Goal: Information Seeking & Learning: Find specific page/section

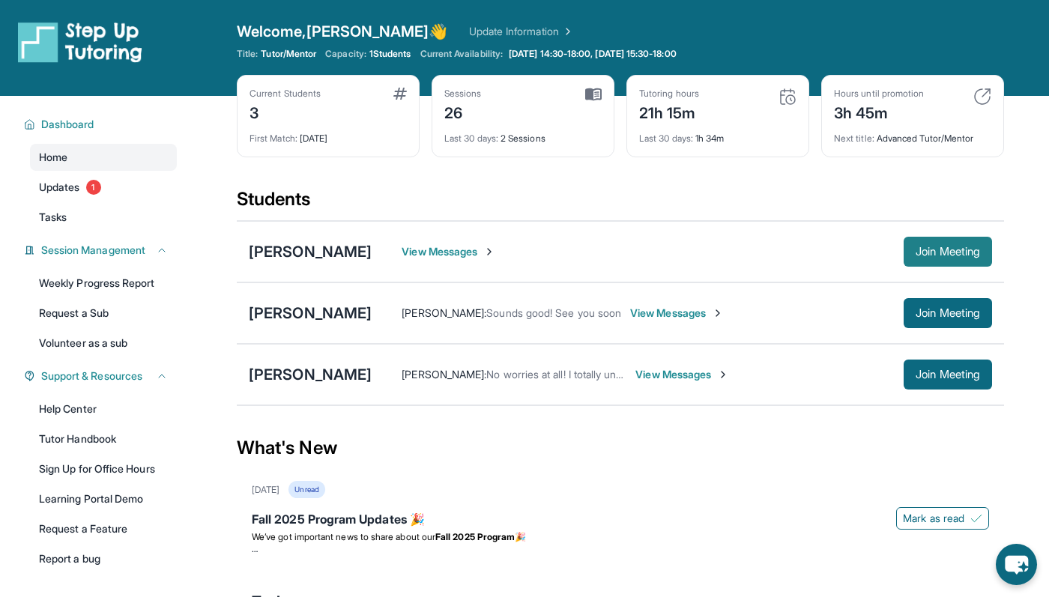
click at [904, 244] on button "Join Meeting" at bounding box center [948, 252] width 88 height 30
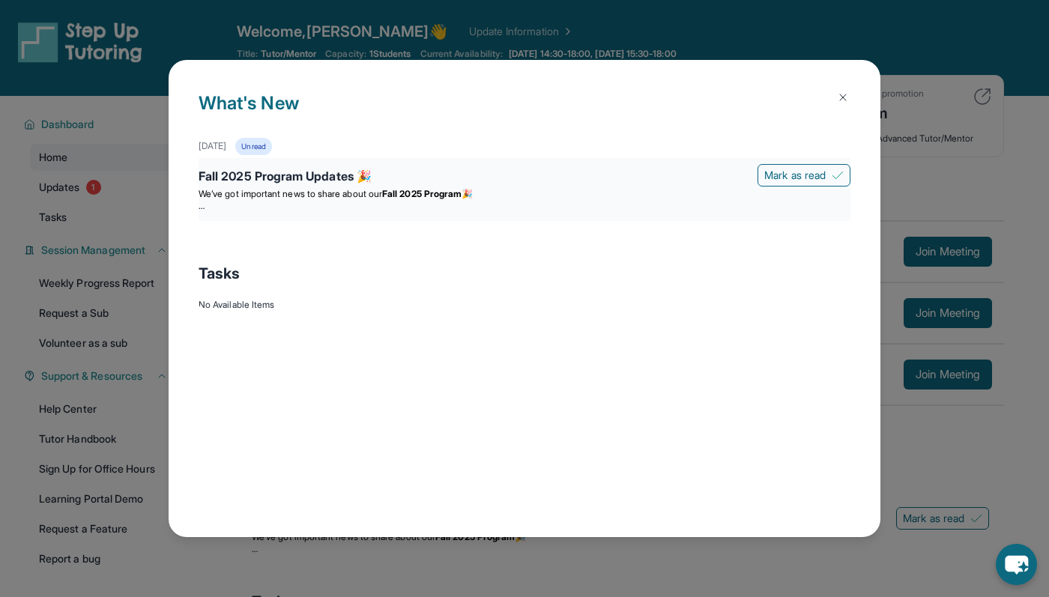
click at [548, 212] on div "Fall 2025 Program Updates 🎉 Mark as read We’ve got important news to share abou…" at bounding box center [525, 189] width 652 height 63
click at [208, 205] on p at bounding box center [525, 206] width 652 height 12
click at [634, 209] on p at bounding box center [525, 206] width 652 height 12
click at [462, 190] on strong "Fall 2025 Program" at bounding box center [421, 193] width 79 height 11
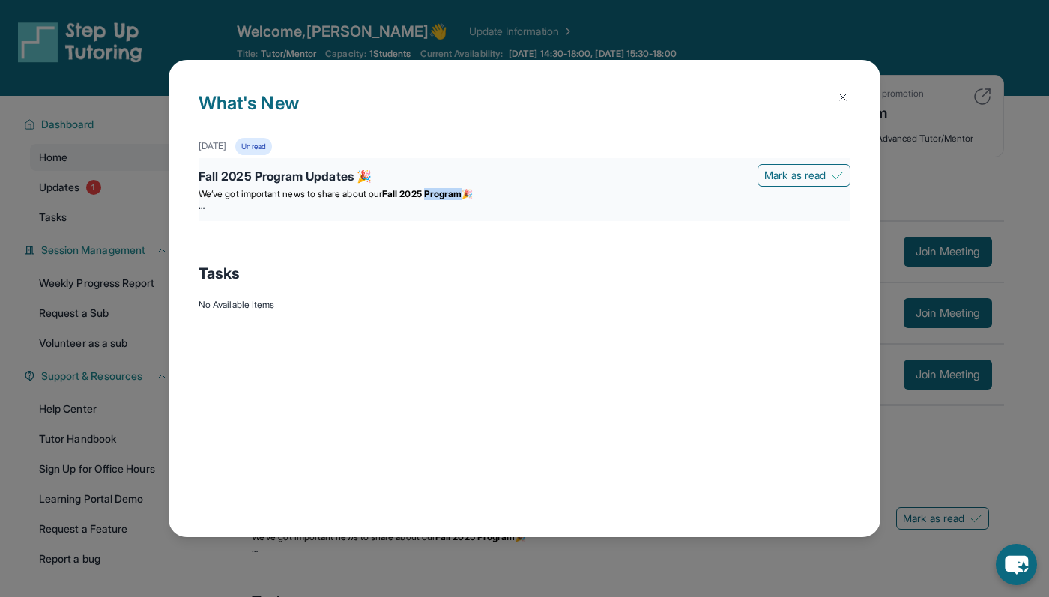
click at [462, 190] on strong "Fall 2025 Program" at bounding box center [421, 193] width 79 height 11
click at [199, 209] on br at bounding box center [202, 205] width 6 height 11
click at [203, 208] on br at bounding box center [202, 205] width 6 height 11
click at [647, 170] on div "Fall 2025 Program Updates 🎉" at bounding box center [525, 177] width 652 height 21
click at [271, 150] on div "Unread" at bounding box center [253, 146] width 36 height 17
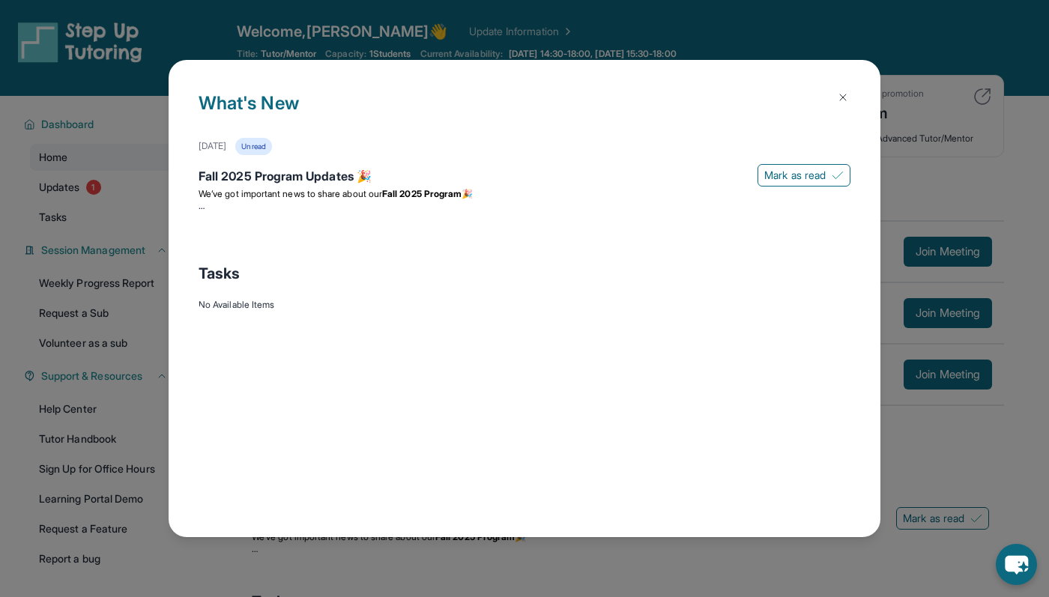
click at [841, 88] on button at bounding box center [843, 97] width 30 height 30
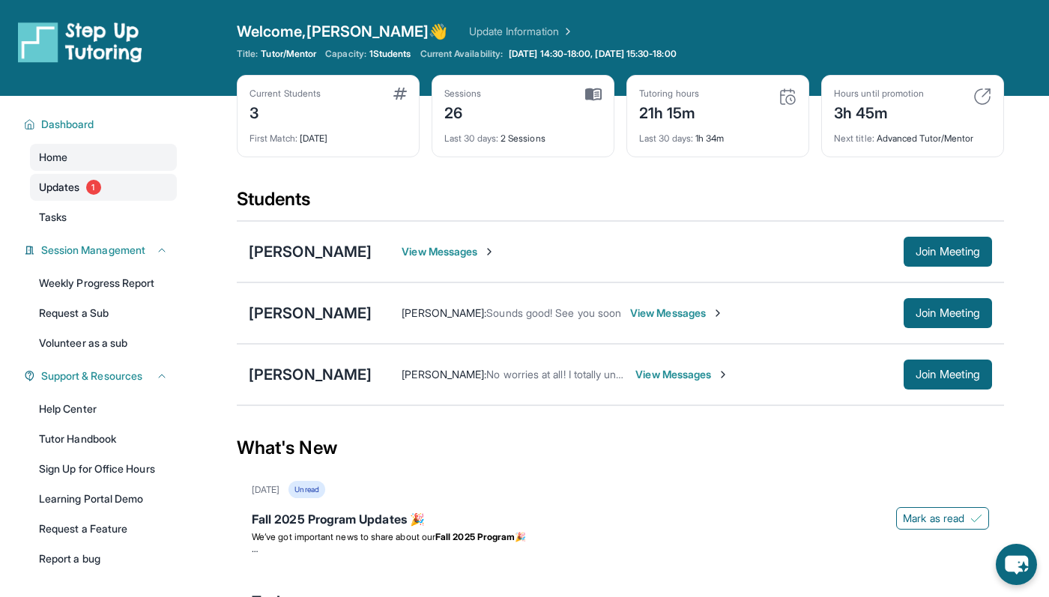
click at [94, 193] on span "1" at bounding box center [93, 187] width 15 height 15
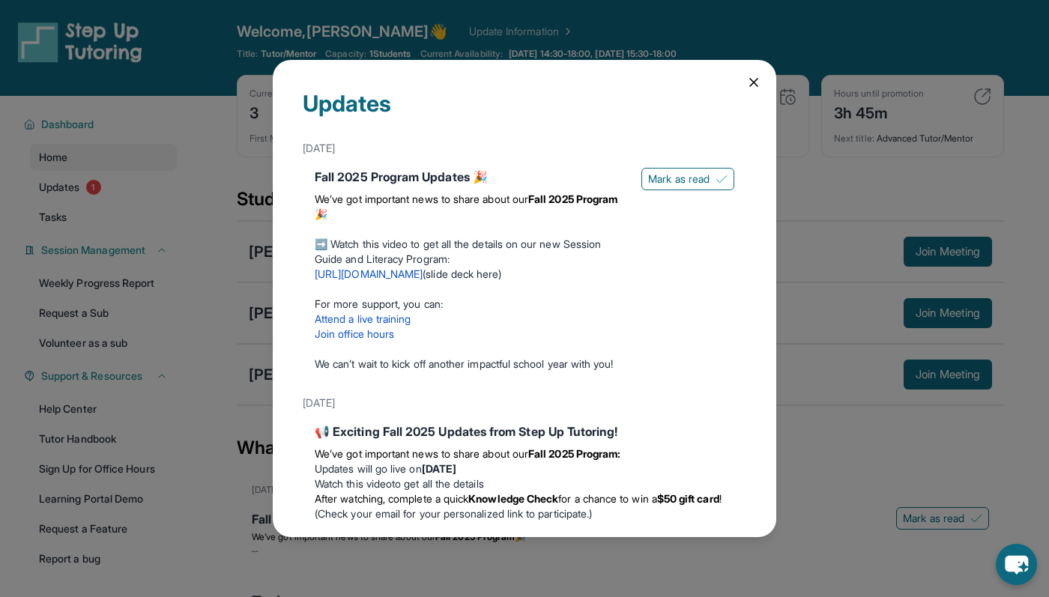
click at [749, 76] on icon at bounding box center [753, 82] width 15 height 15
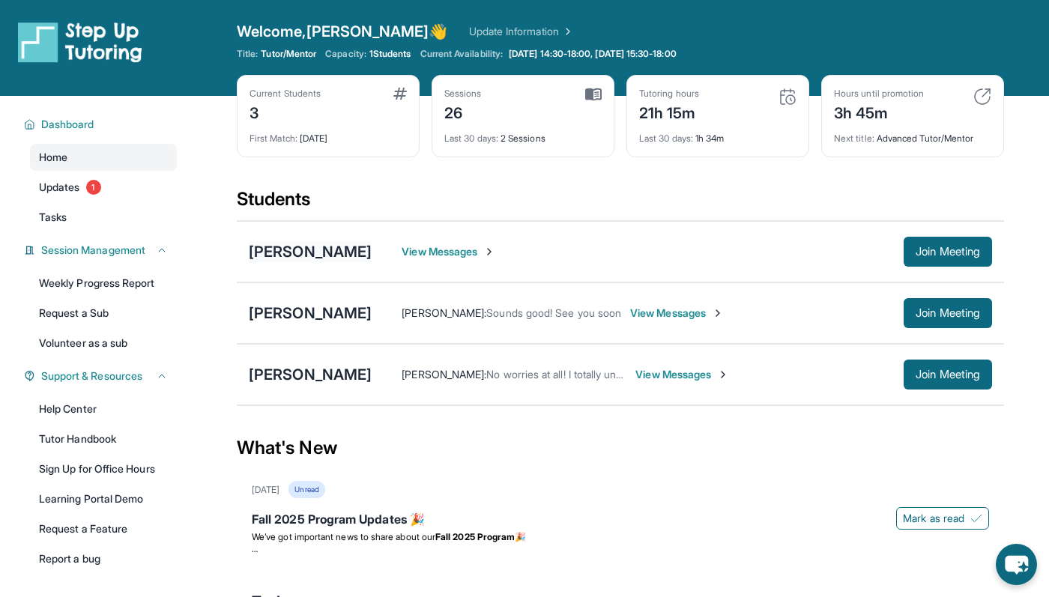
click at [333, 252] on div "[PERSON_NAME]" at bounding box center [310, 251] width 123 height 21
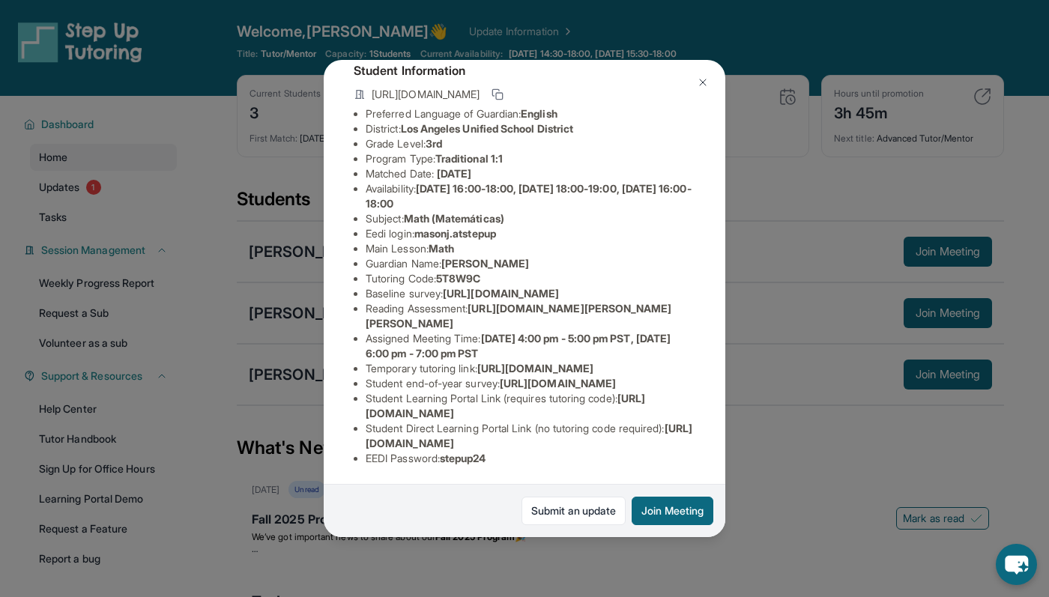
scroll to position [148, 0]
click at [465, 227] on span "masonj.atstepup" at bounding box center [455, 233] width 82 height 13
click at [428, 227] on span "masonj.atstepup" at bounding box center [455, 233] width 82 height 13
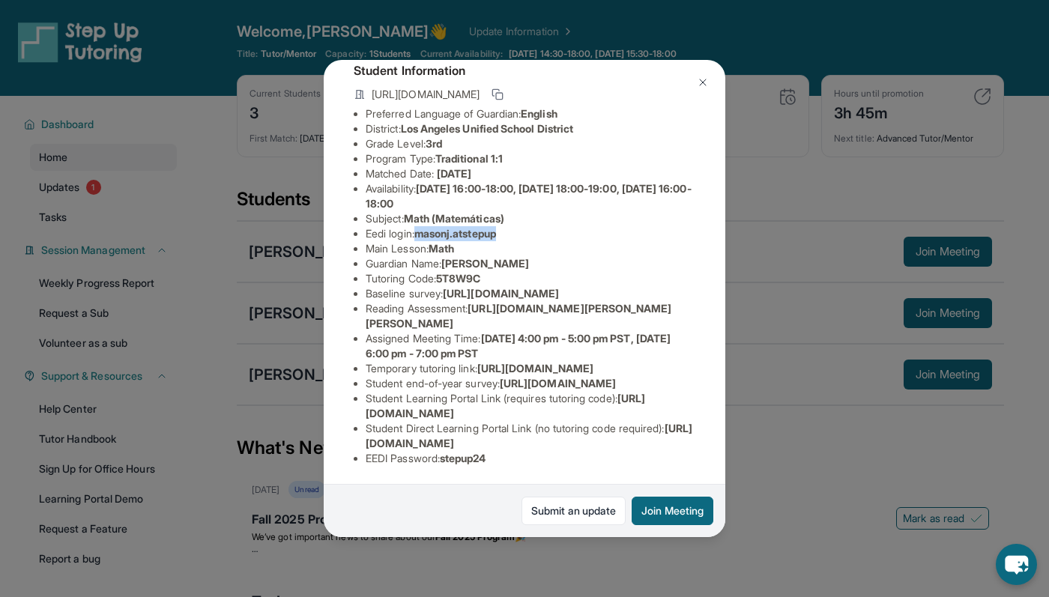
drag, startPoint x: 423, startPoint y: 178, endPoint x: 519, endPoint y: 176, distance: 95.2
click at [519, 226] on li "Eedi login : masonj.atstepup" at bounding box center [531, 233] width 330 height 15
copy span "masonj.atstepup"
click at [242, 341] on div "[PERSON_NAME] Guardian: [PERSON_NAME] Student Information [URL][DOMAIN_NAME] Pr…" at bounding box center [524, 298] width 1049 height 597
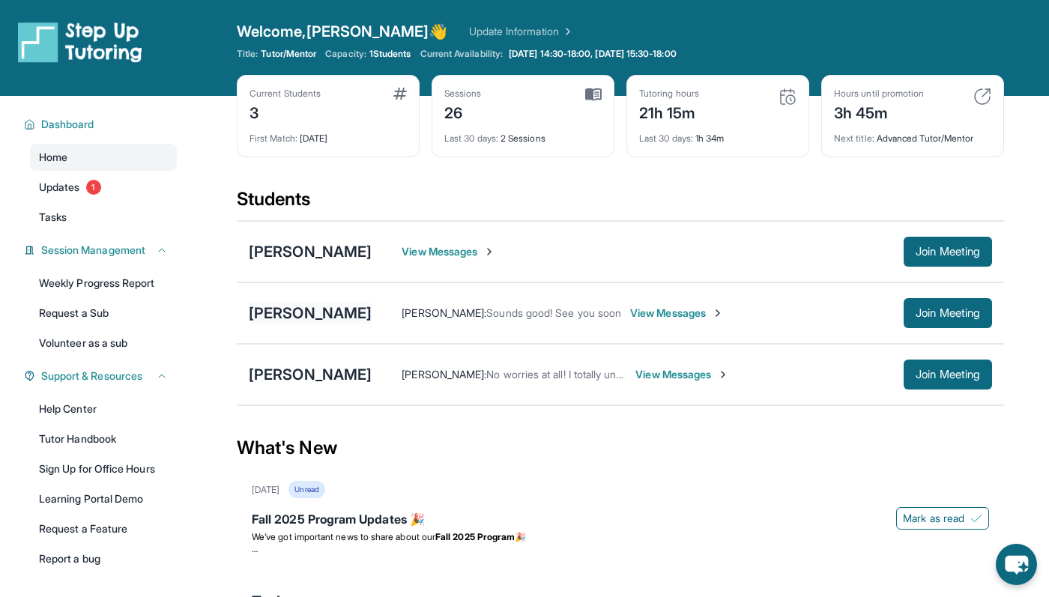
click at [304, 311] on div "[PERSON_NAME]" at bounding box center [310, 313] width 123 height 21
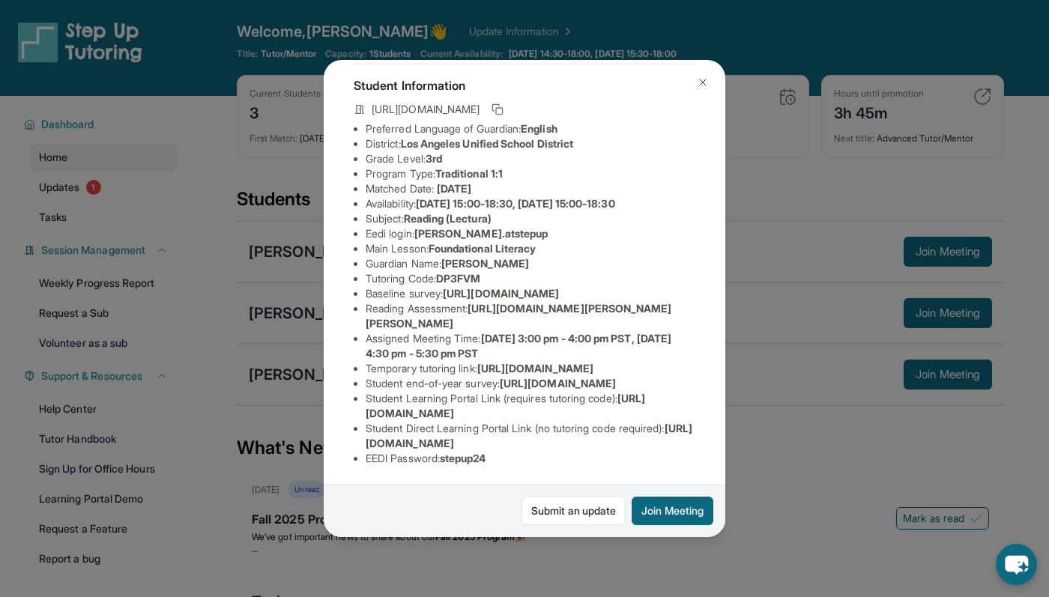
scroll to position [227, 0]
drag, startPoint x: 478, startPoint y: 202, endPoint x: 485, endPoint y: 215, distance: 14.4
click at [485, 301] on li "Reading Assessment : [URL][DOMAIN_NAME][PERSON_NAME][PERSON_NAME]" at bounding box center [531, 316] width 330 height 30
copy span "[URL][DOMAIN_NAME]"
click at [269, 170] on div "[PERSON_NAME] Guardian: [PERSON_NAME] Student Information [URL][DOMAIN_NAME] Pr…" at bounding box center [524, 298] width 1049 height 597
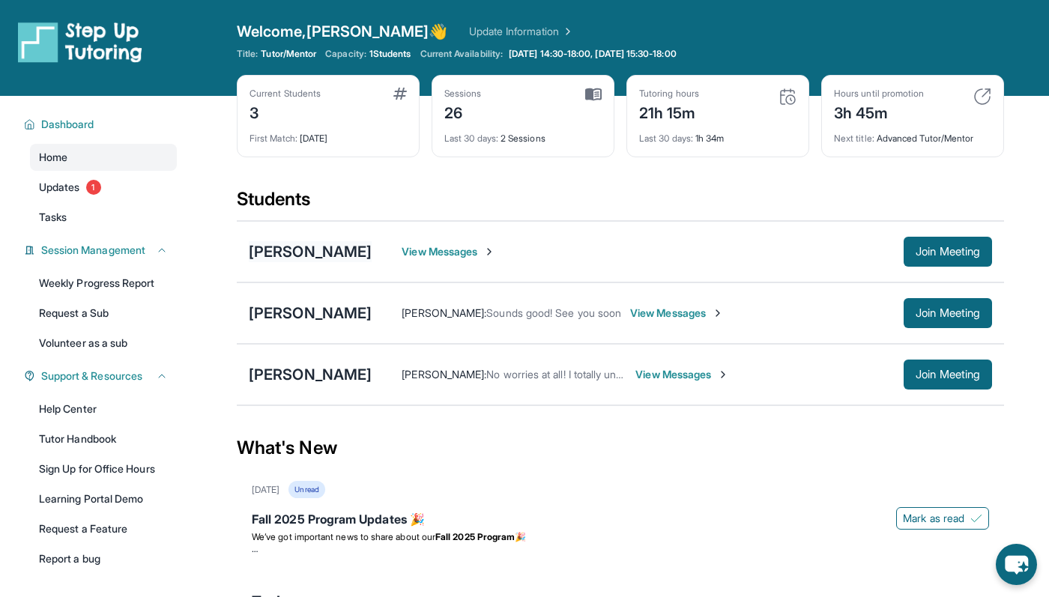
click at [287, 252] on div "[PERSON_NAME]" at bounding box center [310, 251] width 123 height 21
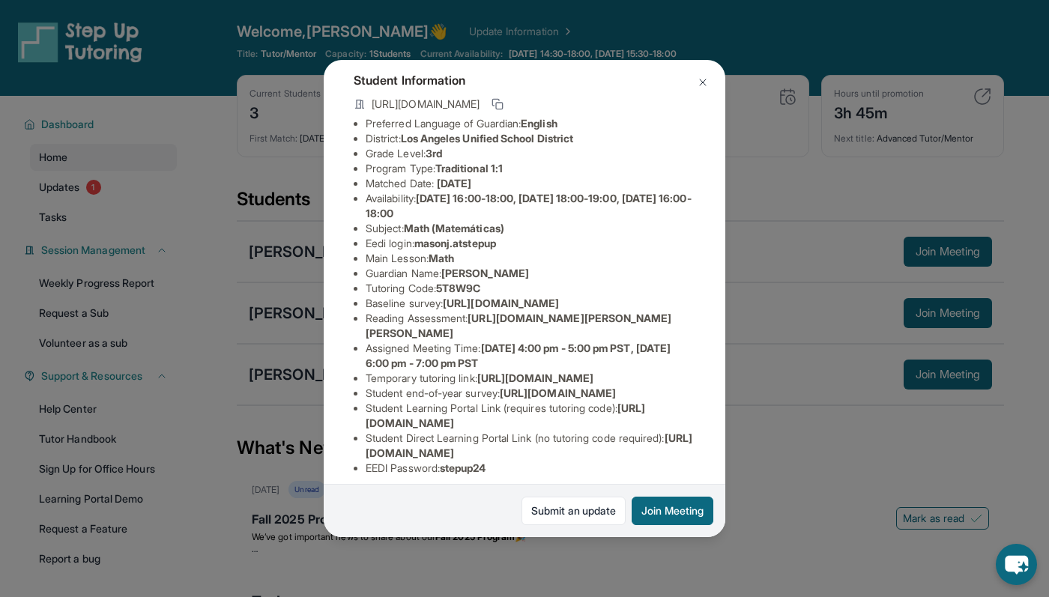
scroll to position [84, 0]
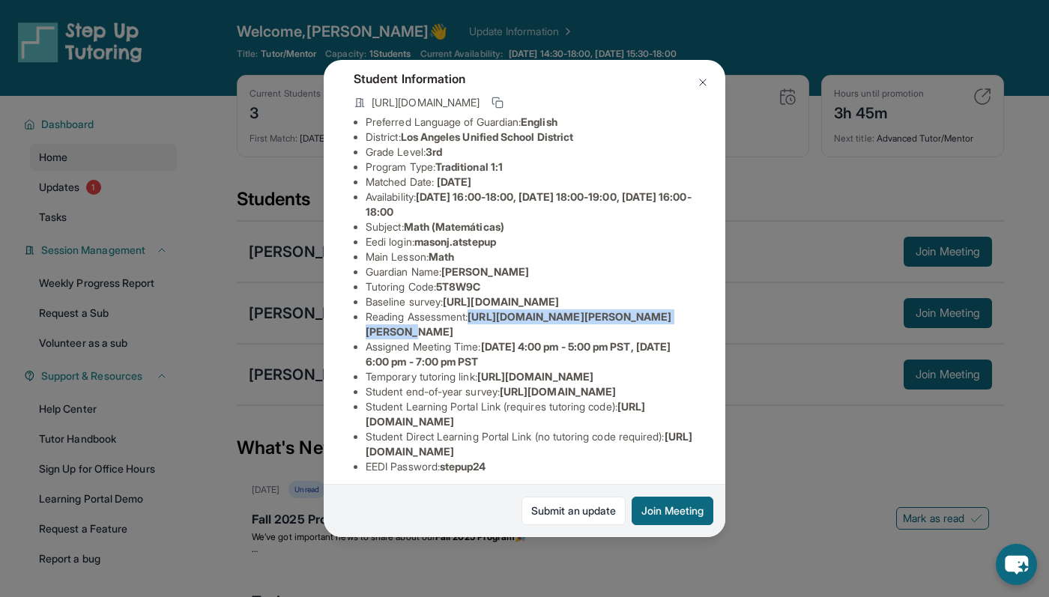
drag, startPoint x: 477, startPoint y: 363, endPoint x: 483, endPoint y: 373, distance: 11.7
click at [483, 339] on li "Reading Assessment : [URL][DOMAIN_NAME][PERSON_NAME][PERSON_NAME]" at bounding box center [531, 324] width 330 height 30
copy span "[URL][DOMAIN_NAME]"
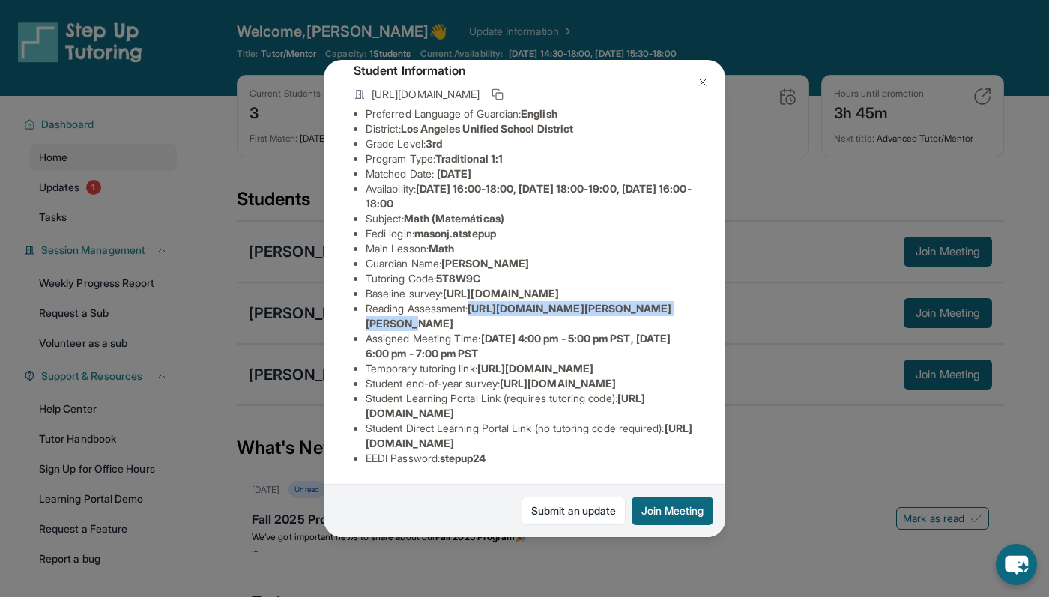
scroll to position [140, 0]
click at [316, 348] on div "[PERSON_NAME] Guardian: [PERSON_NAME] Student Information [URL][DOMAIN_NAME] Pr…" at bounding box center [524, 298] width 1049 height 597
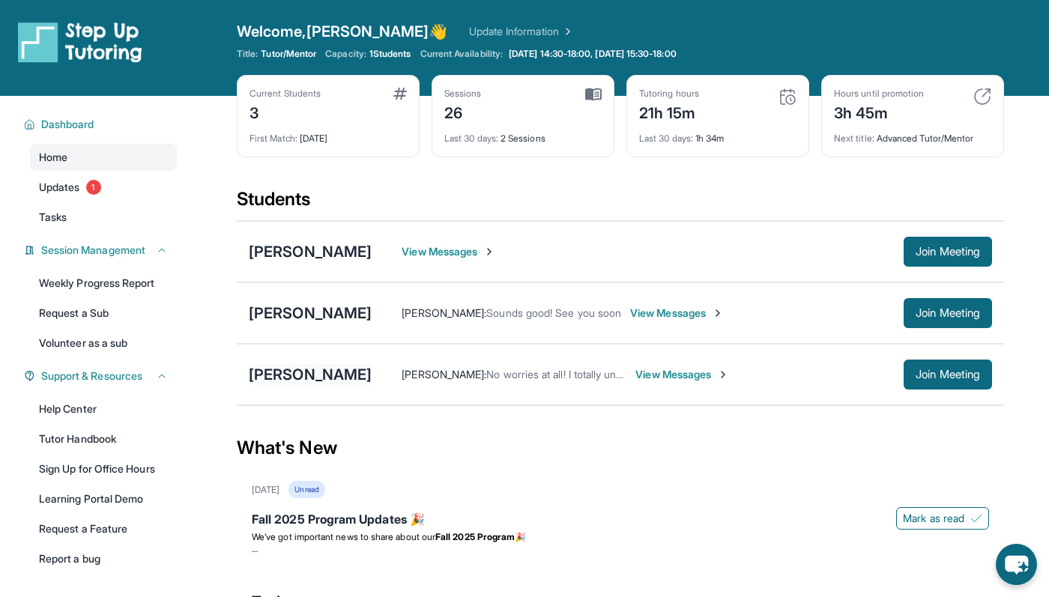
click at [306, 380] on div "[PERSON_NAME]" at bounding box center [310, 374] width 123 height 21
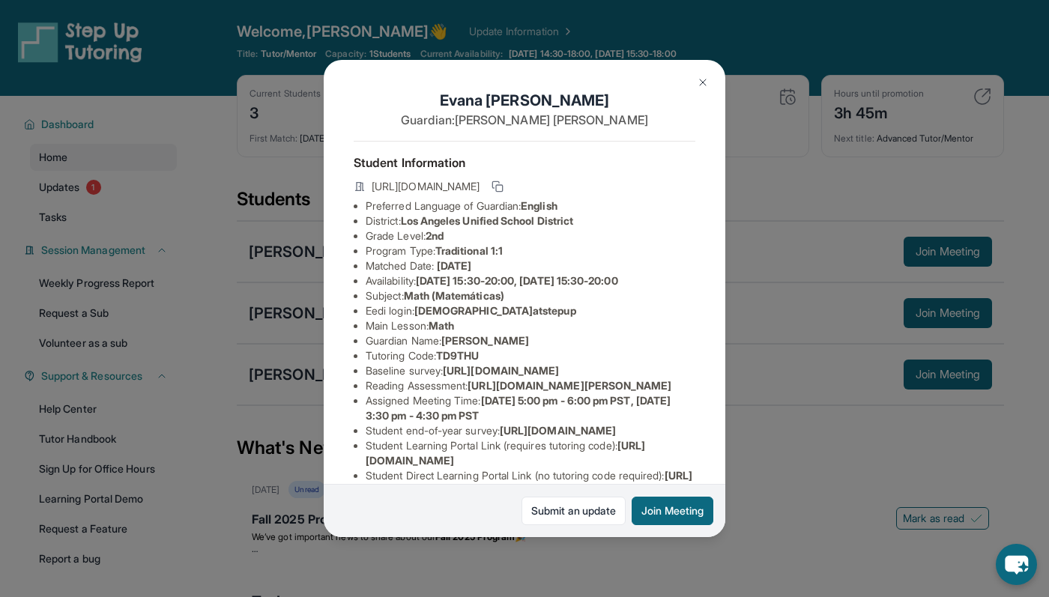
click at [267, 371] on div "[PERSON_NAME] Guardian: [PERSON_NAME] Student Information [URL][DOMAIN_NAME] Pr…" at bounding box center [524, 298] width 1049 height 597
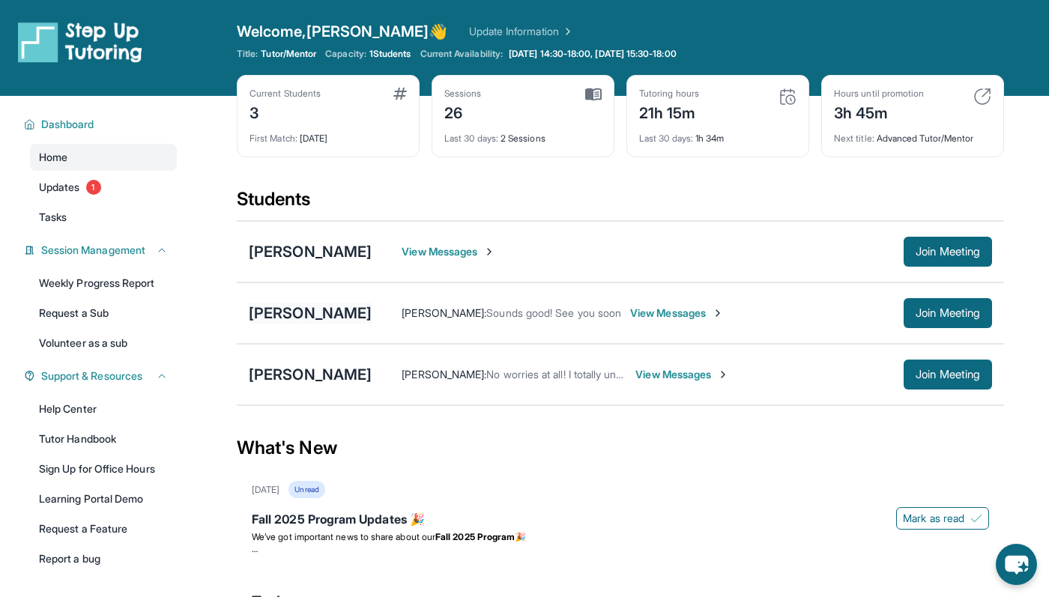
click at [291, 315] on div "[PERSON_NAME]" at bounding box center [310, 313] width 123 height 21
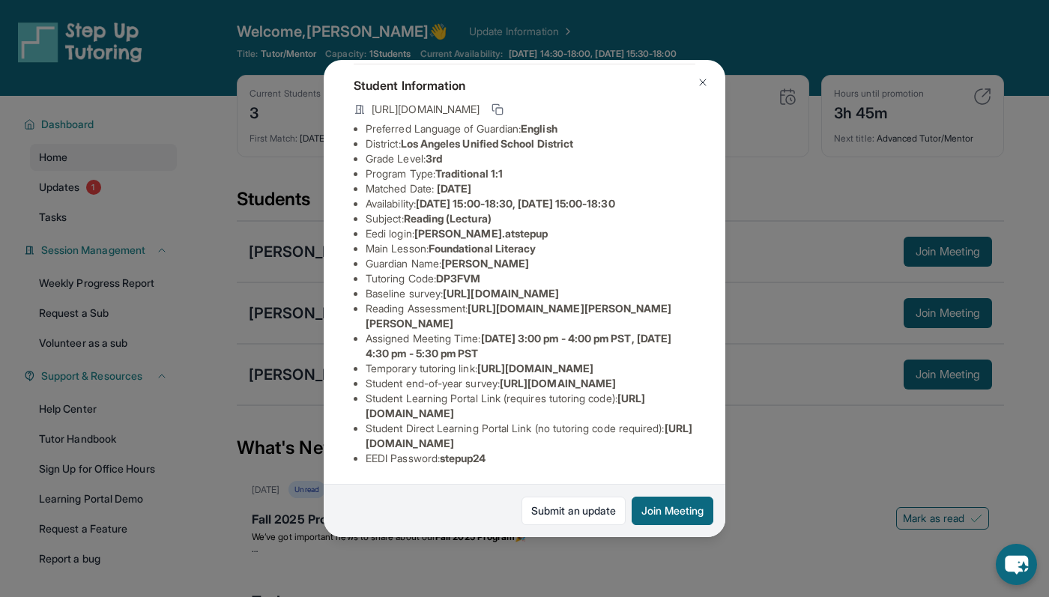
scroll to position [181, 0]
click at [294, 332] on div "[PERSON_NAME] Guardian: [PERSON_NAME] Student Information [URL][DOMAIN_NAME] Pr…" at bounding box center [524, 298] width 1049 height 597
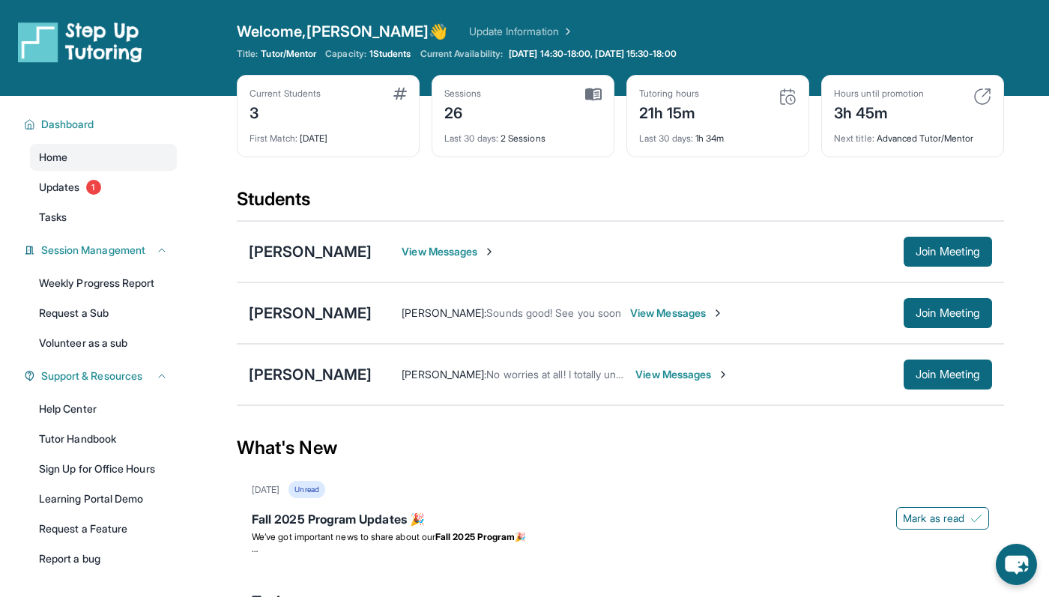
click at [469, 32] on link "Update Information" at bounding box center [521, 31] width 105 height 15
